Goal: Task Accomplishment & Management: Use online tool/utility

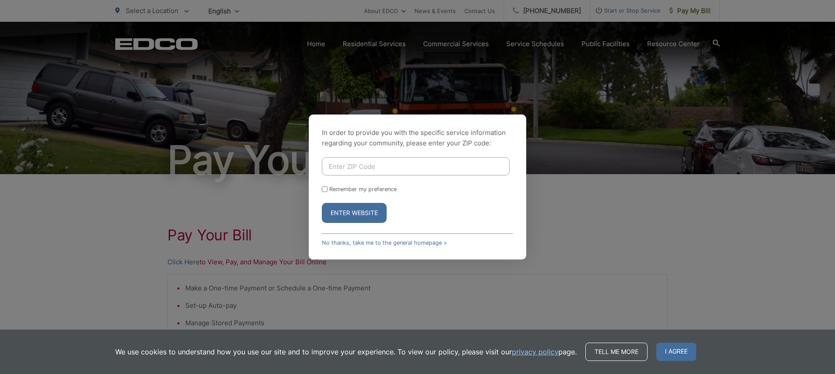
click at [370, 172] on input "Enter ZIP Code" at bounding box center [416, 166] width 188 height 18
type input "92078"
click at [325, 187] on input "Remember my preference" at bounding box center [325, 189] width 6 height 6
checkbox input "true"
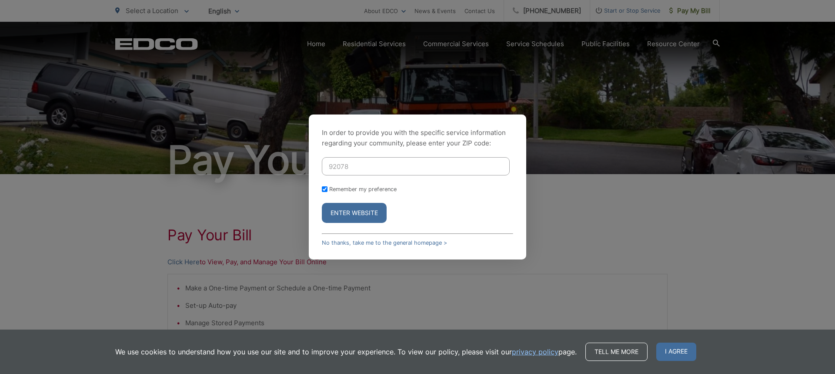
click at [351, 215] on button "Enter Website" at bounding box center [354, 213] width 65 height 20
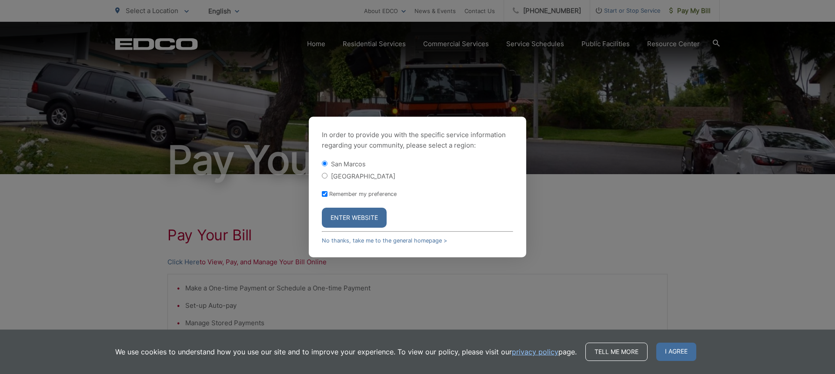
click at [354, 217] on button "Enter Website" at bounding box center [354, 218] width 65 height 20
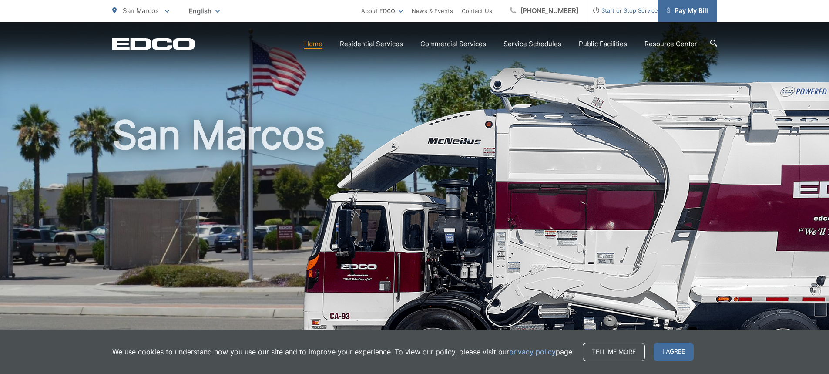
click at [679, 11] on span "Pay My Bill" at bounding box center [687, 11] width 41 height 10
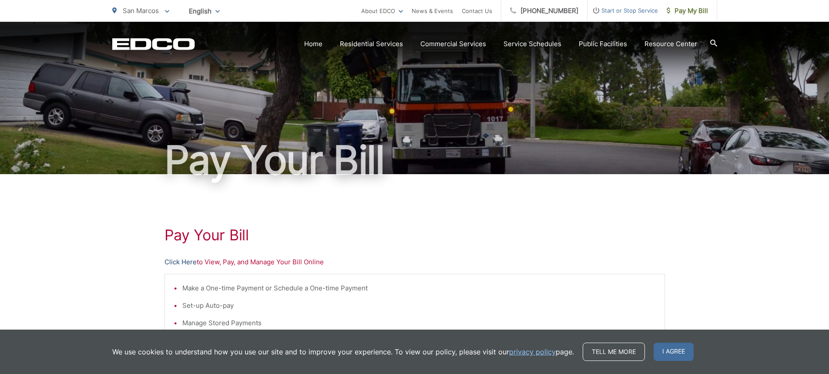
click at [183, 263] on link "Click Here" at bounding box center [180, 262] width 32 height 10
